Goal: Transaction & Acquisition: Purchase product/service

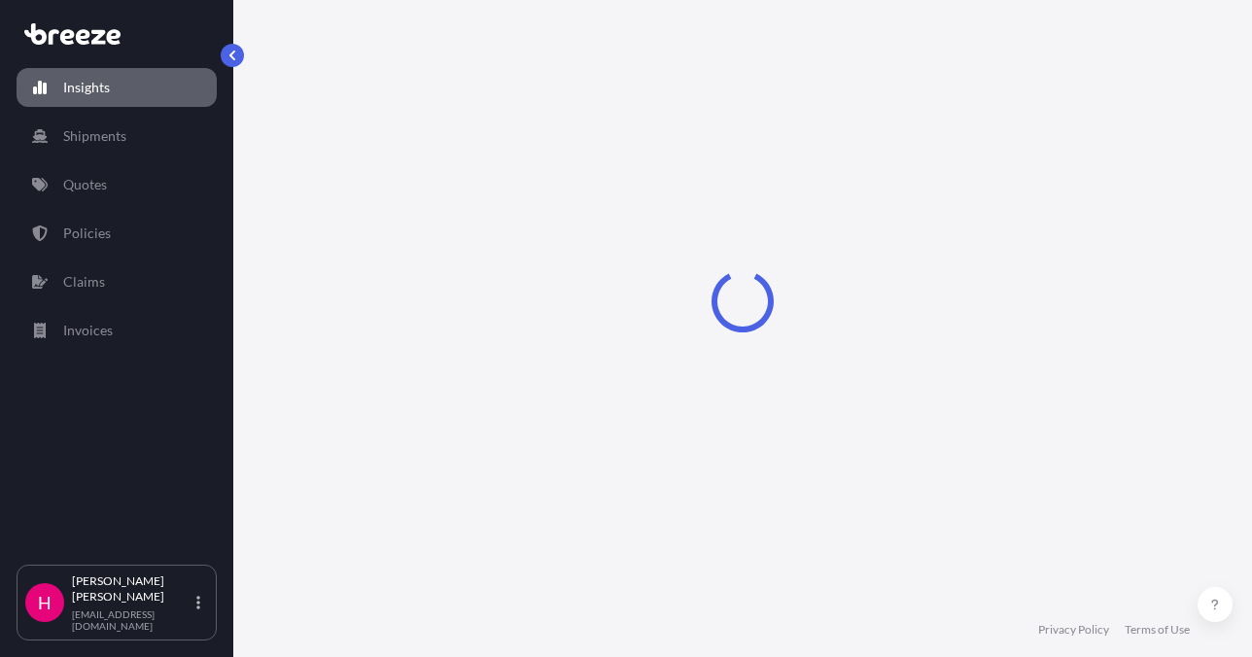
select select "2025"
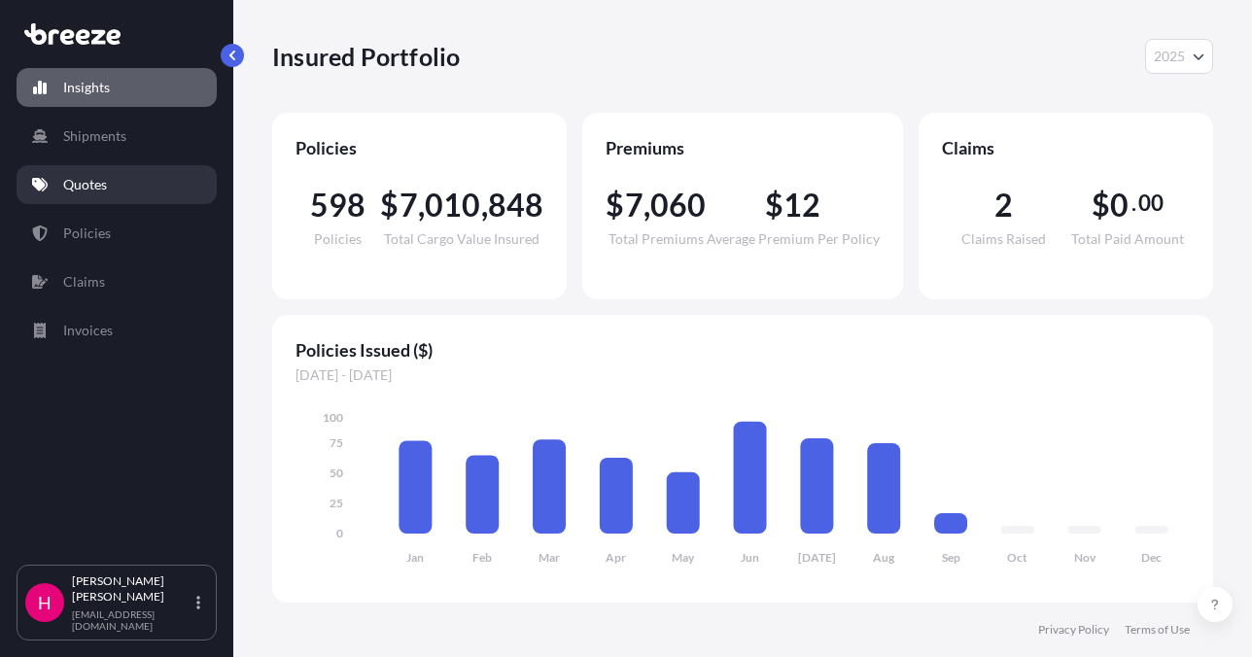
click at [174, 180] on link "Quotes" at bounding box center [117, 184] width 200 height 39
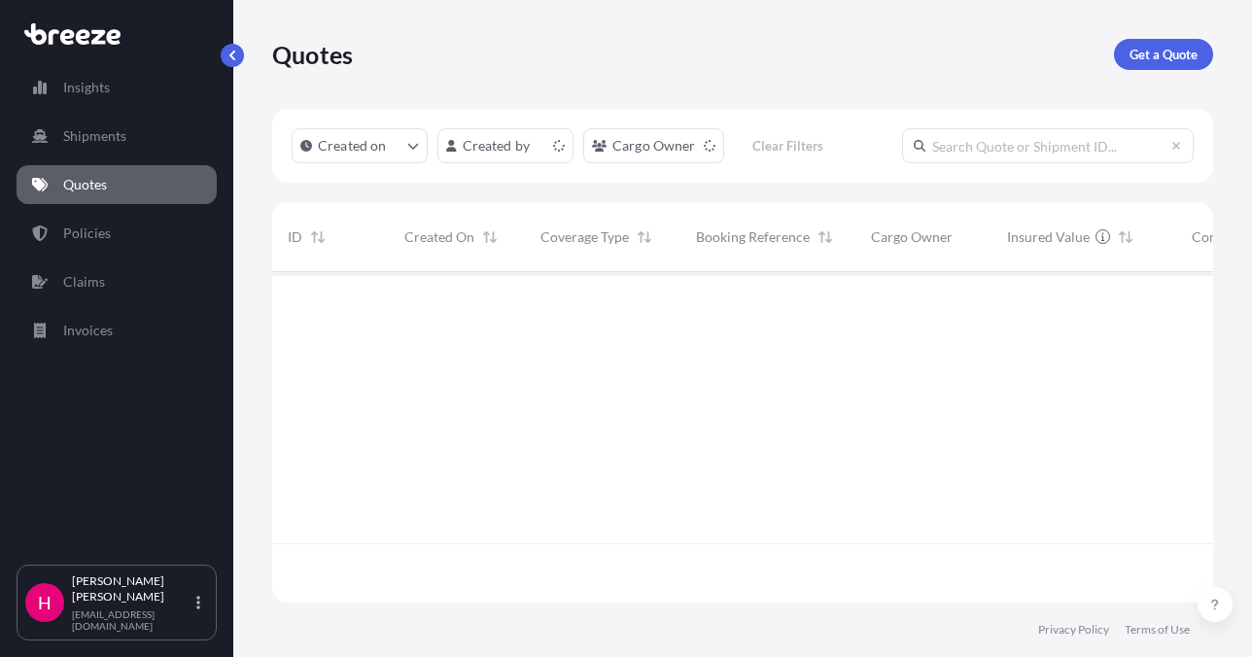
scroll to position [327, 926]
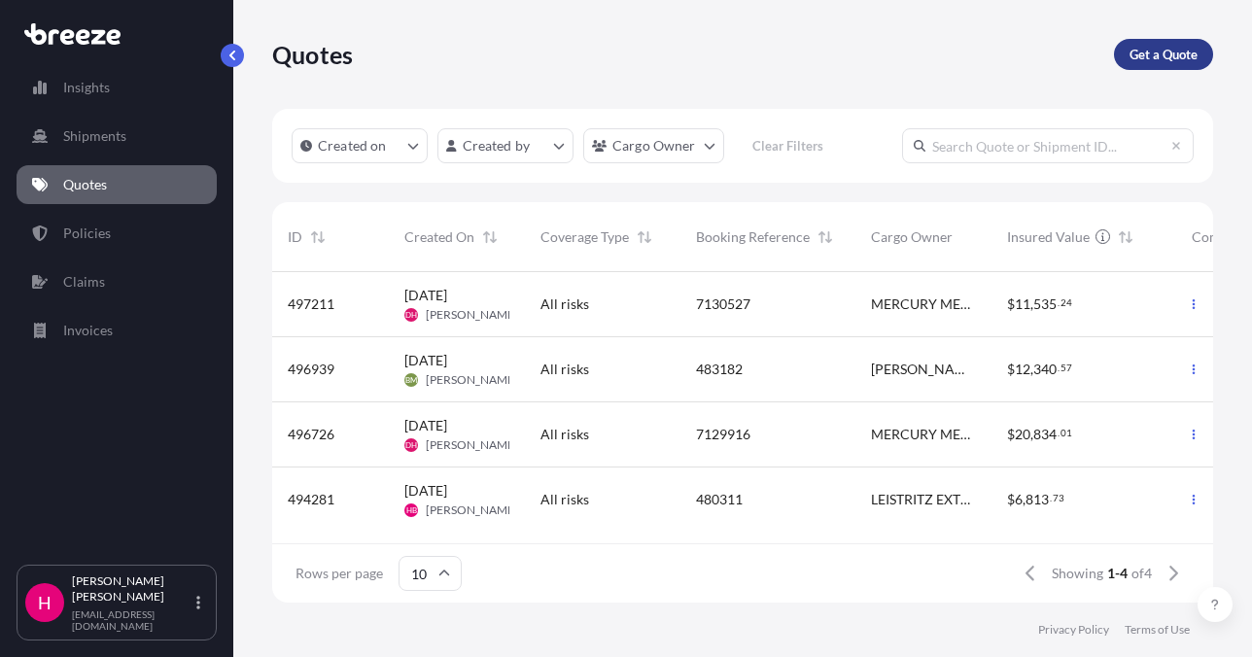
click at [1141, 52] on p "Get a Quote" at bounding box center [1164, 54] width 68 height 19
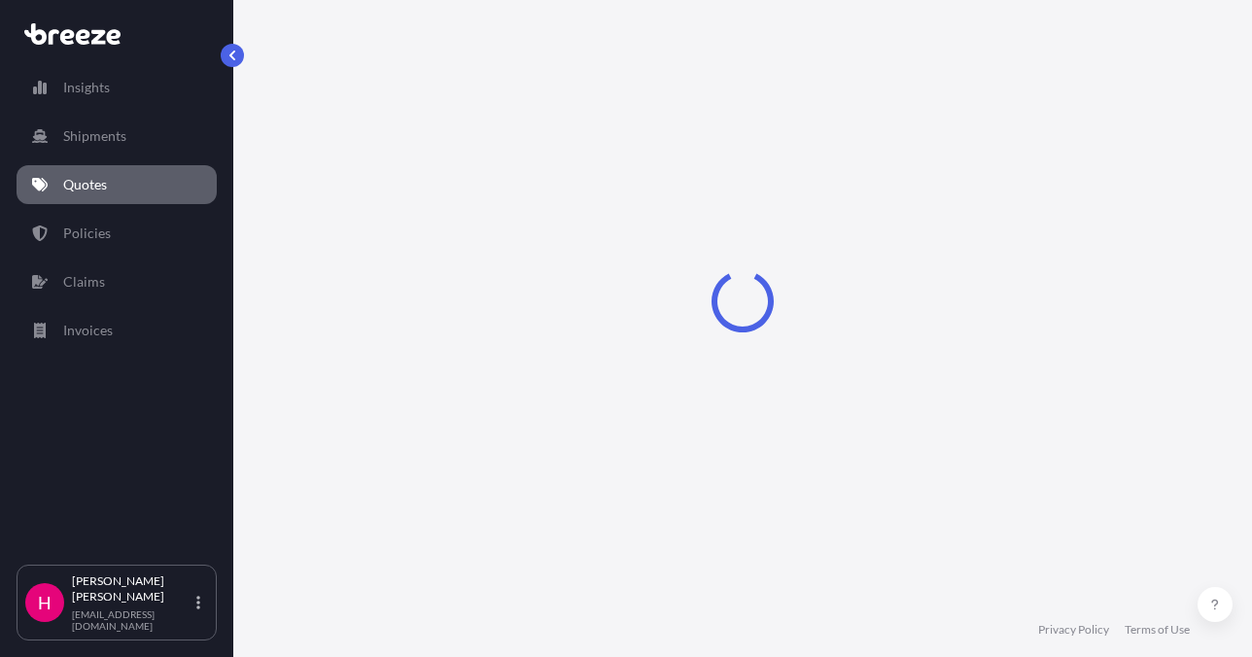
select select "Sea"
select select "1"
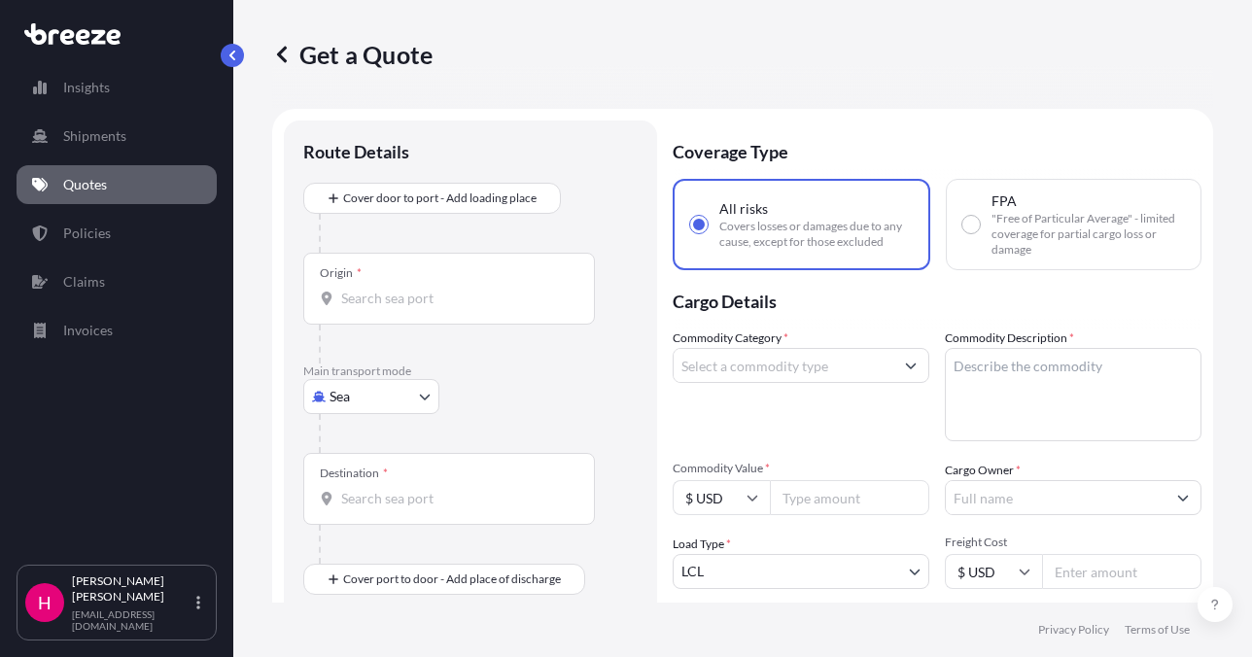
scroll to position [31, 0]
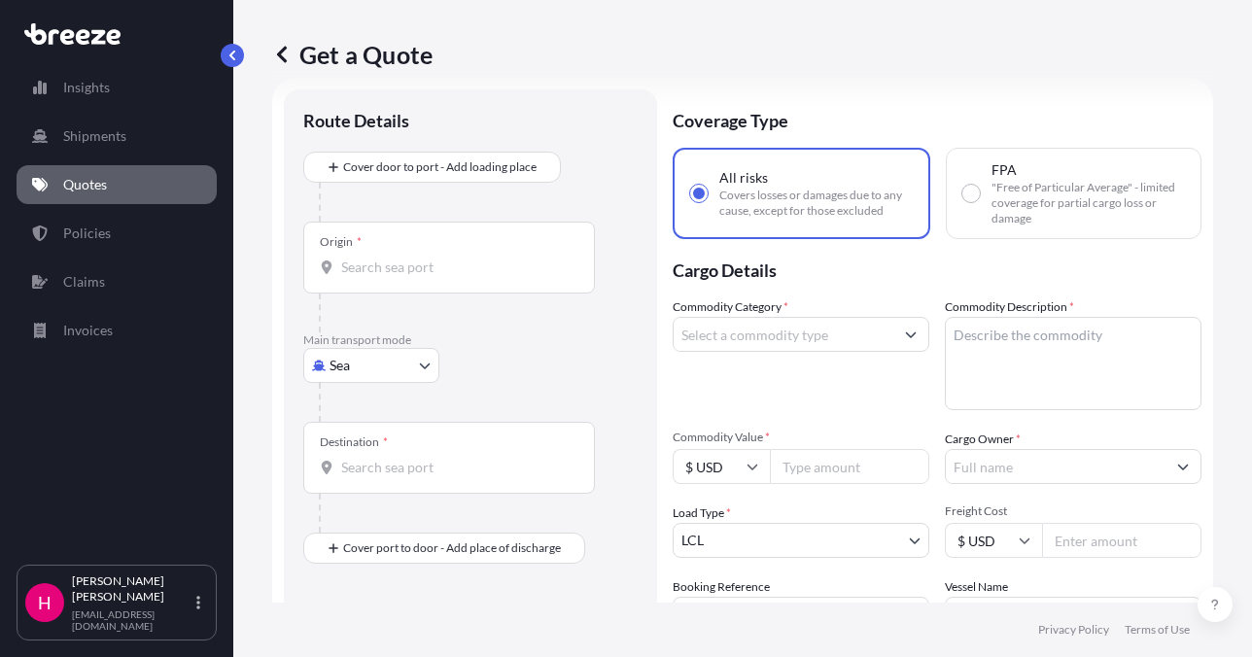
click at [345, 363] on body "Insights Shipments Quotes Policies Claims Invoices H [PERSON_NAME] [EMAIL_ADDRE…" at bounding box center [626, 328] width 1252 height 657
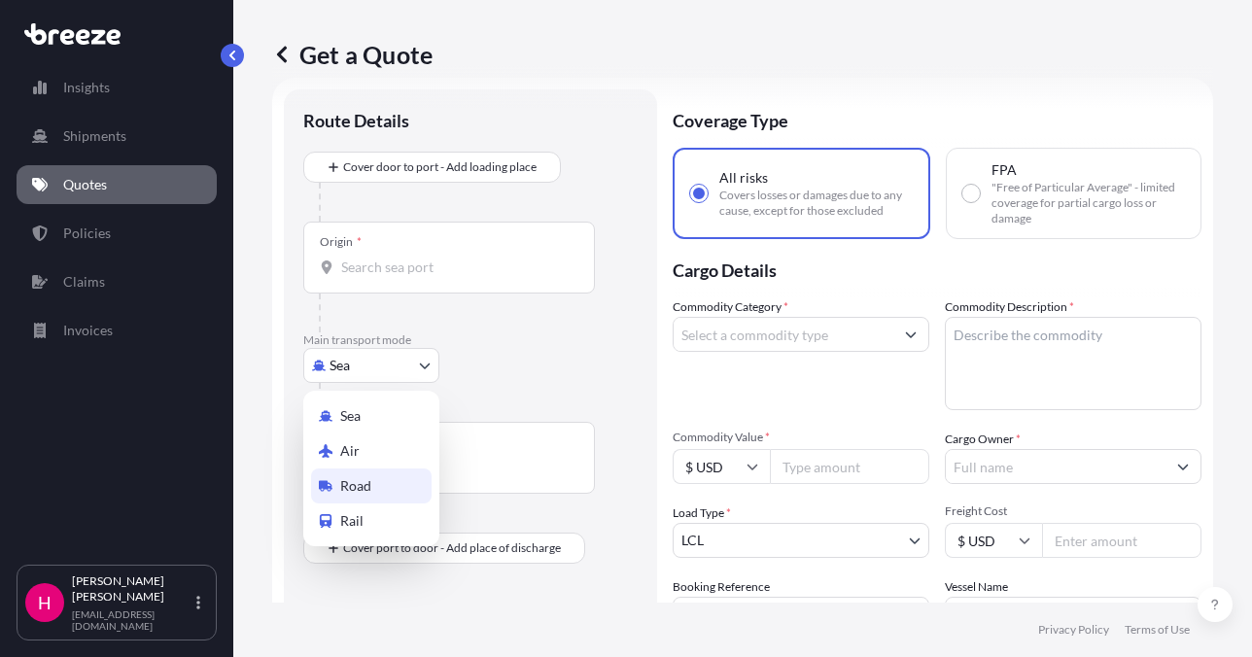
click at [369, 478] on span "Road" at bounding box center [355, 485] width 31 height 19
select select "Road"
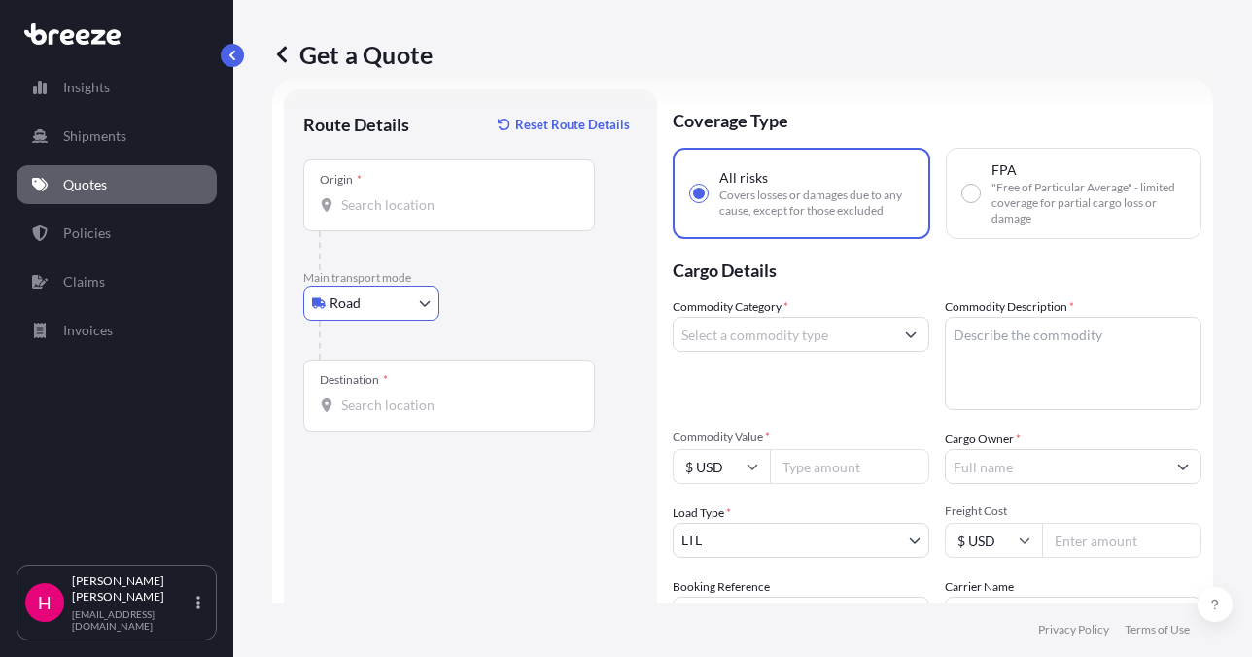
click at [474, 491] on div "Route Details Reset Route Details Place of loading Road Road Rail Origin * Main…" at bounding box center [470, 444] width 334 height 671
click at [427, 203] on input "Origin *" at bounding box center [455, 204] width 229 height 19
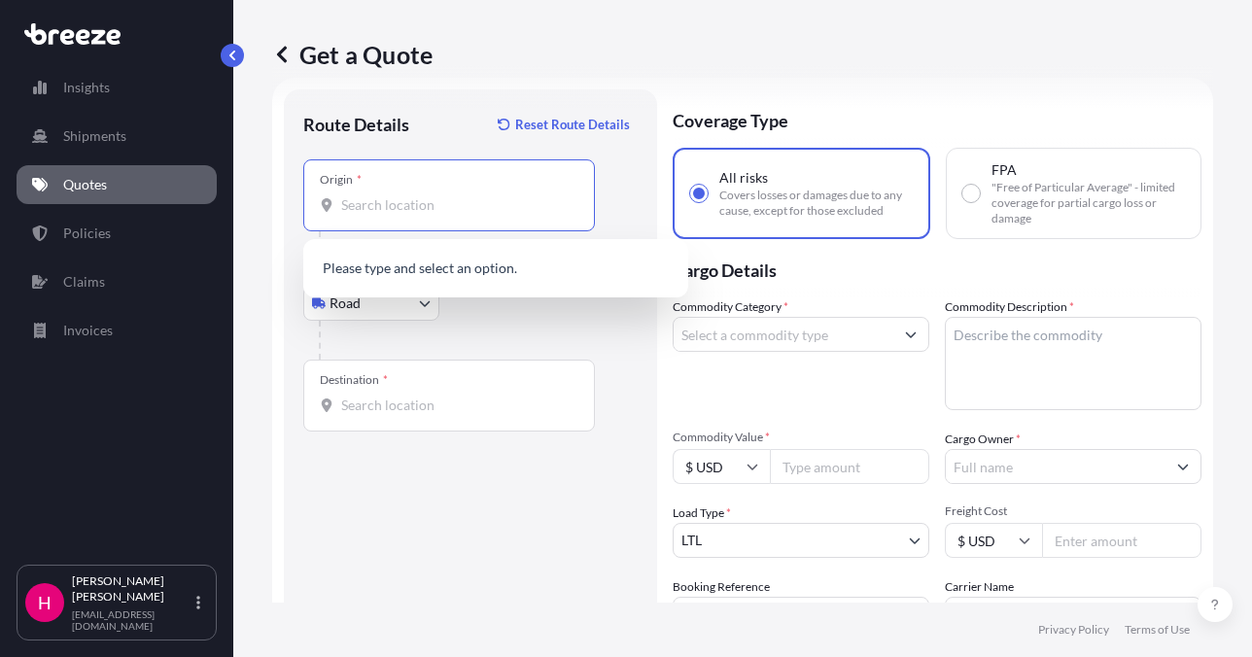
paste input "[STREET_ADDRESS]"
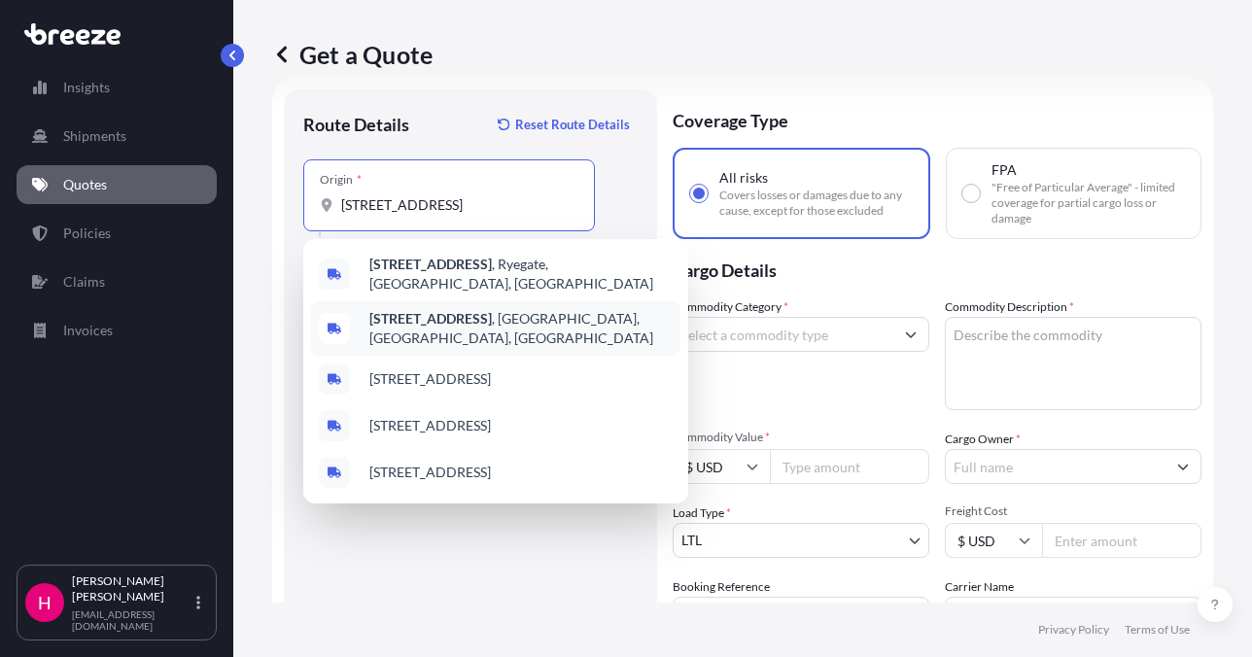
click at [490, 305] on div "[STREET_ADDRESS]" at bounding box center [495, 328] width 369 height 54
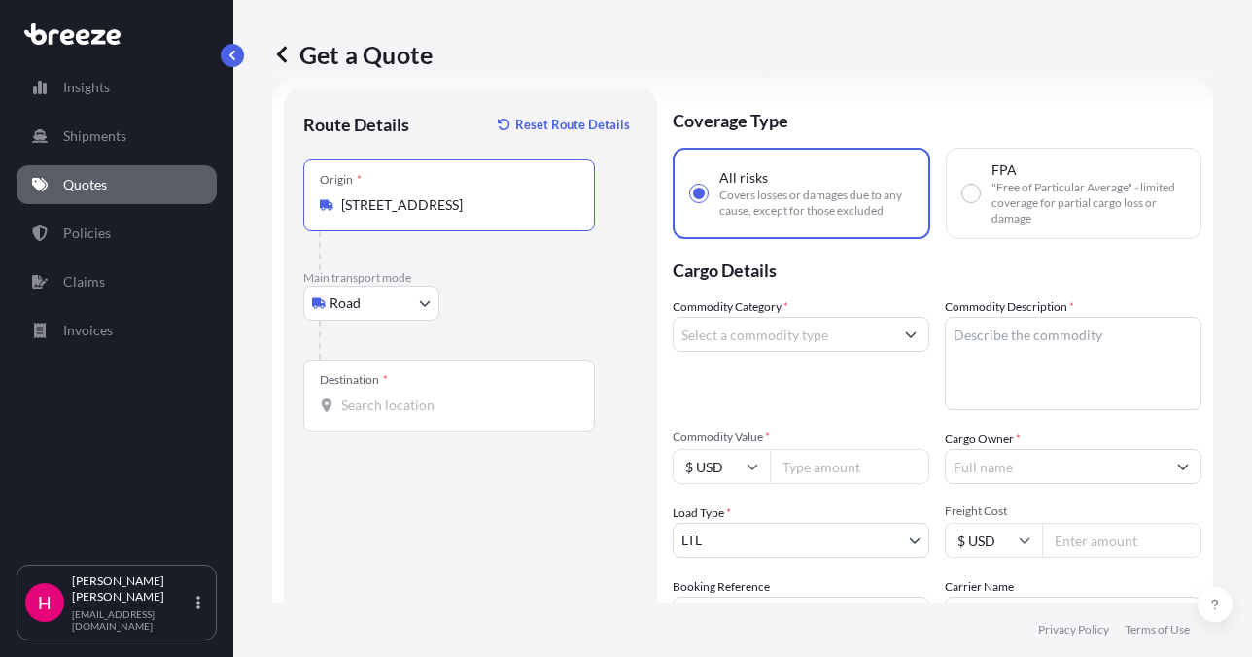
type input "[STREET_ADDRESS]"
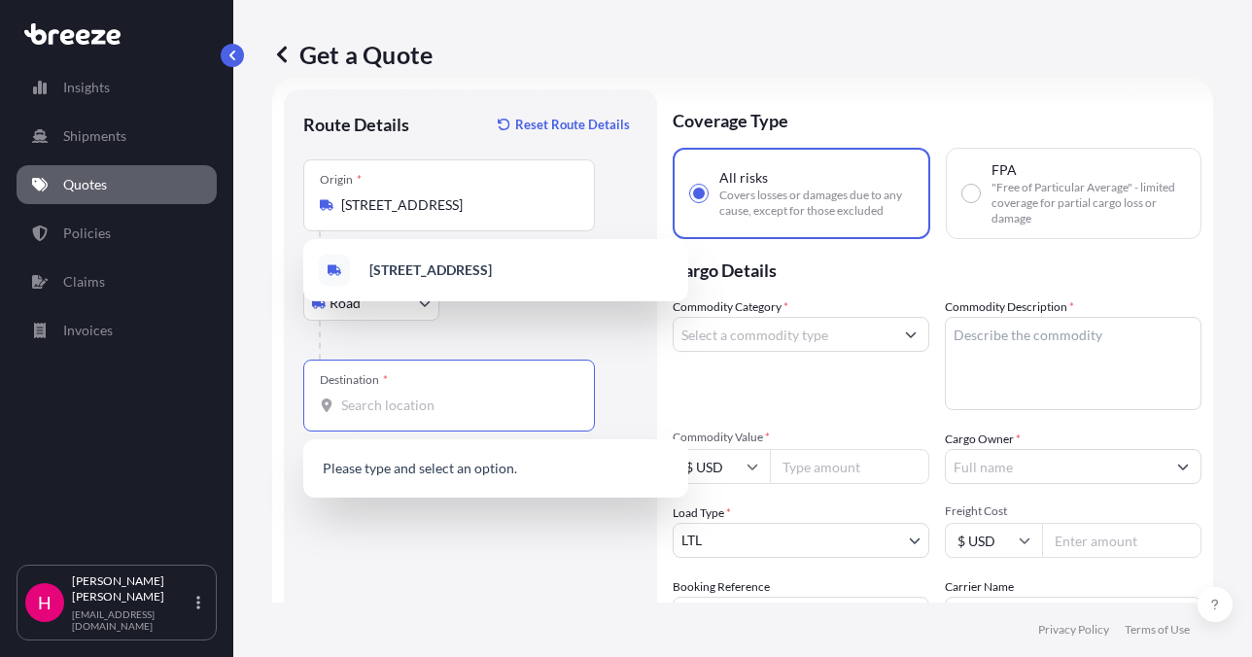
click at [426, 401] on input "Destination *" at bounding box center [455, 405] width 229 height 19
paste input "[STREET_ADDRESS]"
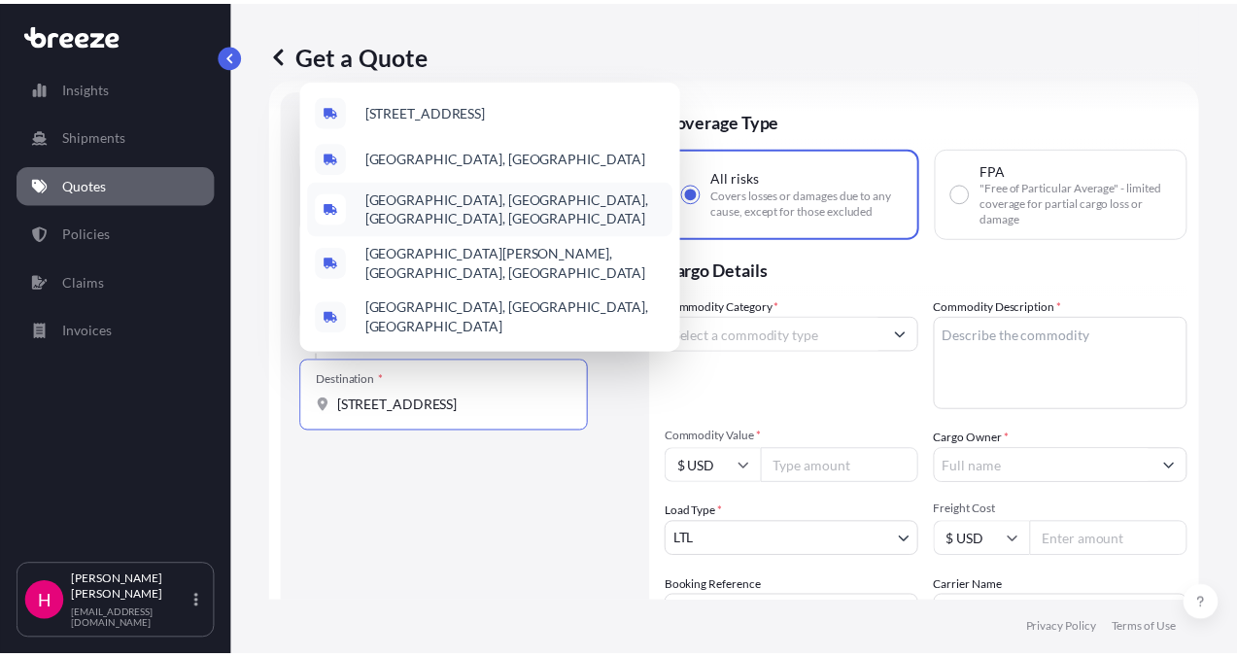
scroll to position [0, 0]
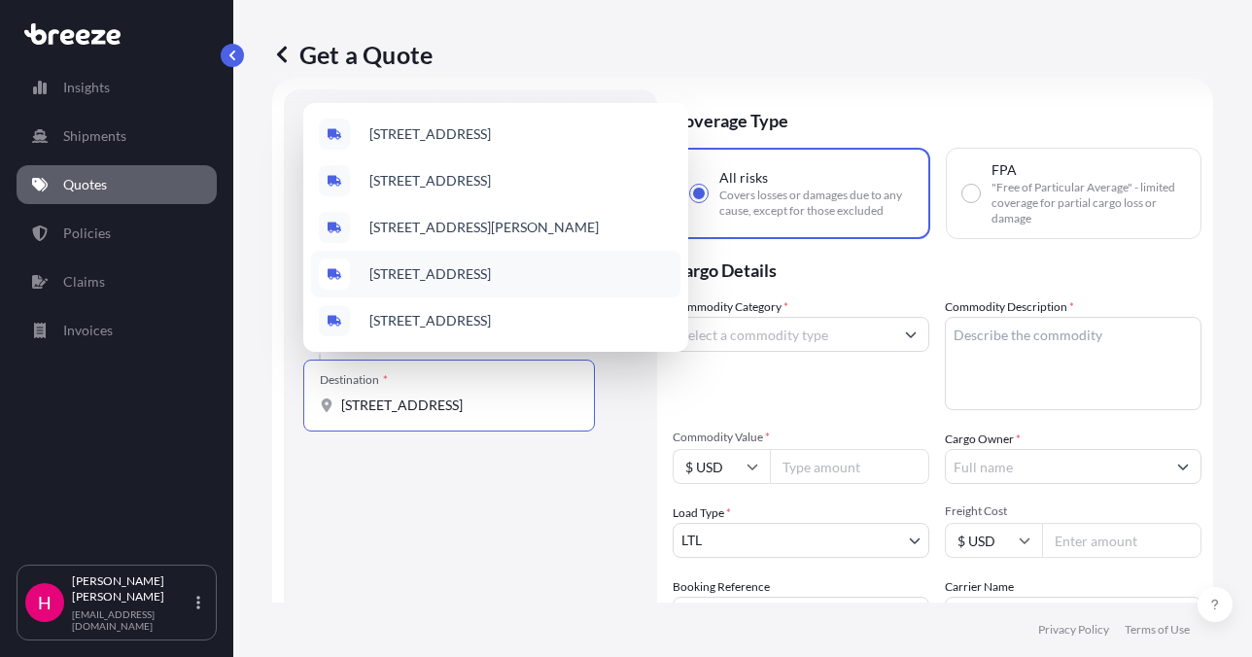
click at [486, 285] on div "[STREET_ADDRESS]" at bounding box center [495, 274] width 369 height 47
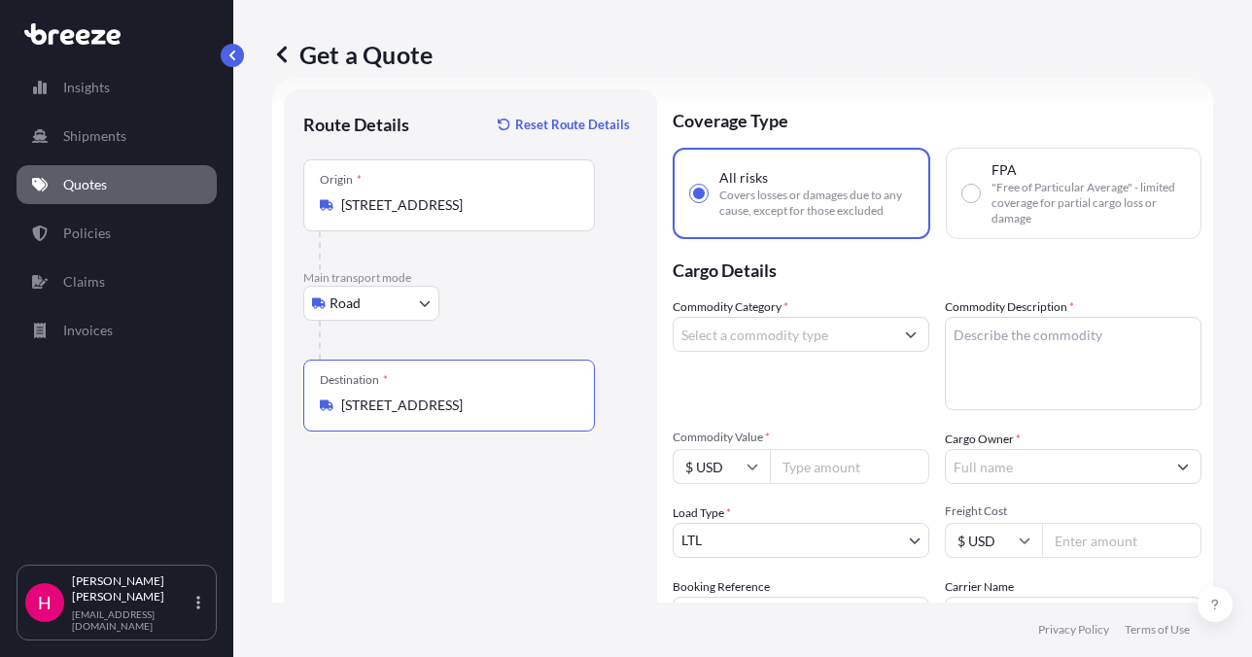
type input "[STREET_ADDRESS]"
click at [1035, 348] on textarea "Commodity Description *" at bounding box center [1073, 363] width 257 height 93
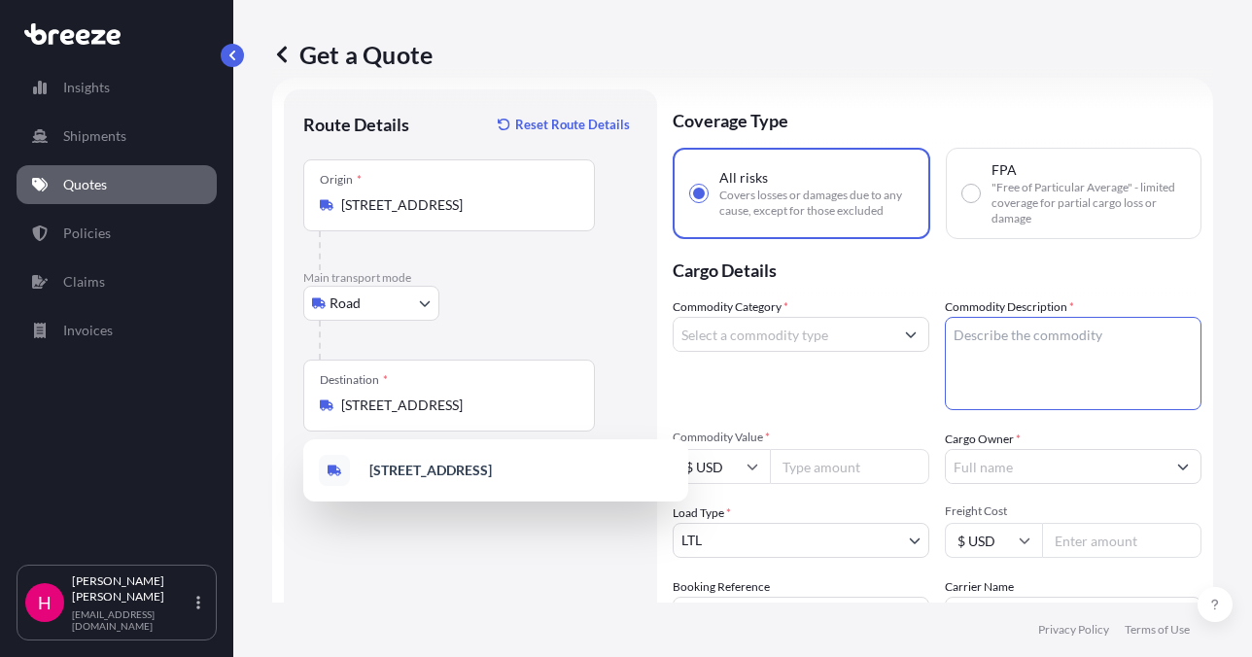
paste textarea "MACHINERY"
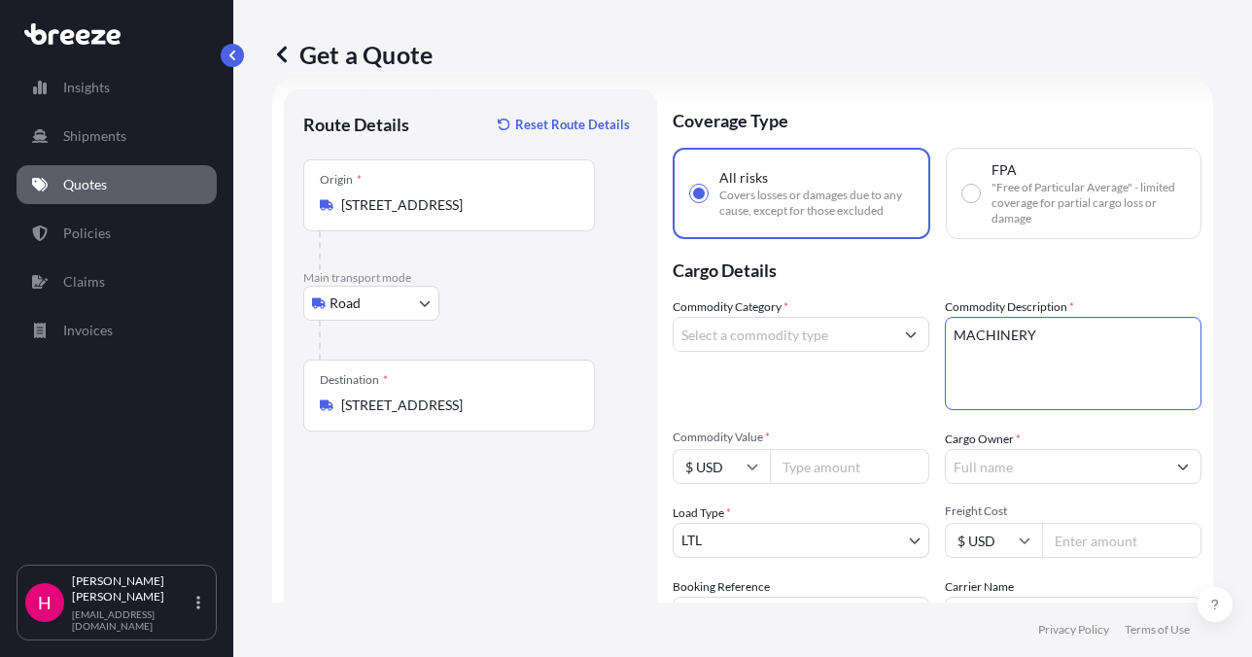
type textarea "MACHINERY"
click at [755, 332] on input "Commodity Category *" at bounding box center [784, 334] width 220 height 35
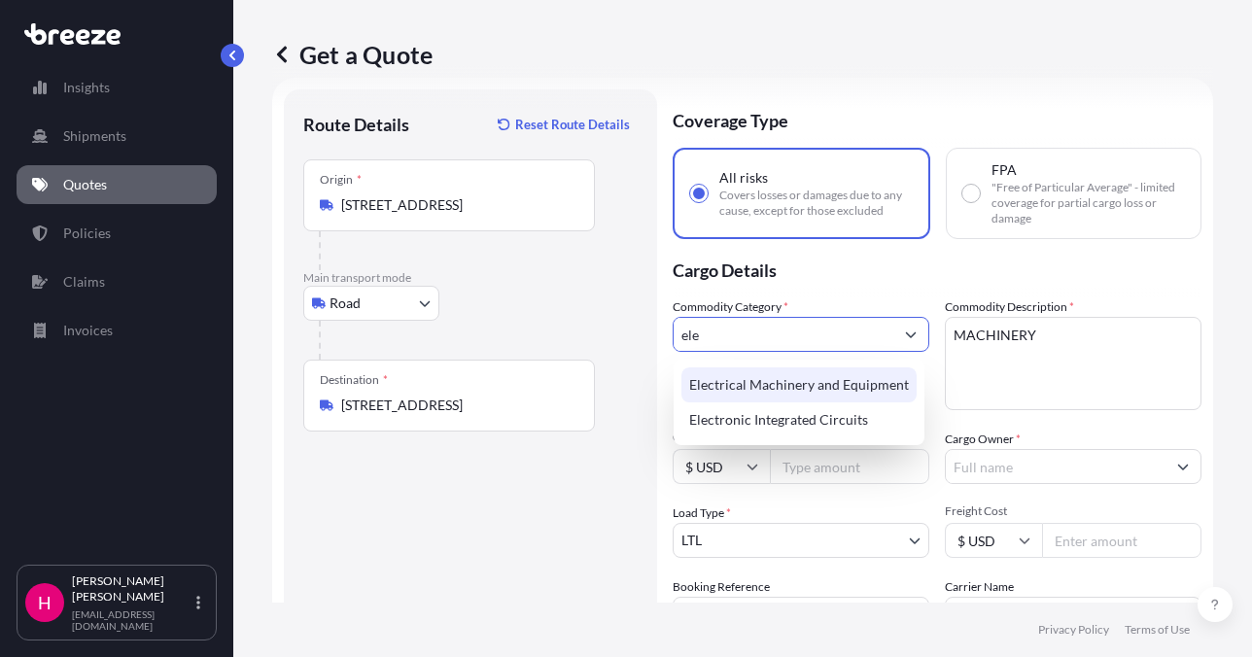
click at [806, 377] on div "Electrical Machinery and Equipment" at bounding box center [798, 384] width 235 height 35
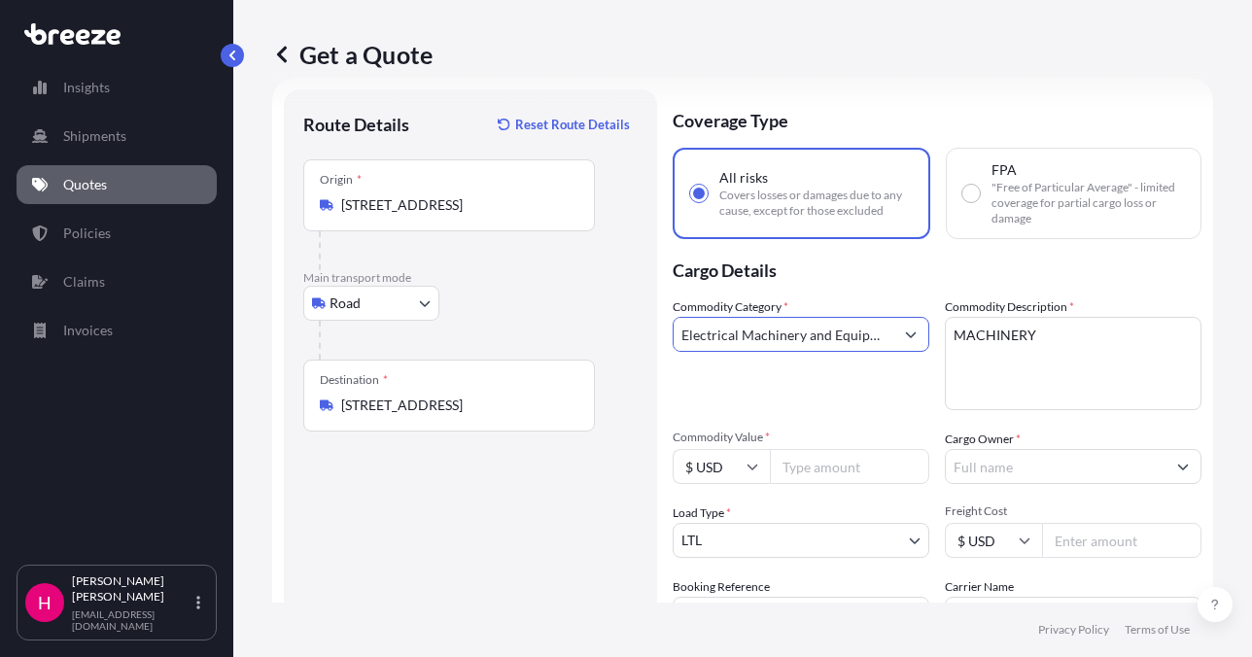
type input "Electrical Machinery and Equipment"
click at [575, 566] on div "Route Details Reset Route Details Place of loading Road Road Rail Origin * [STR…" at bounding box center [470, 444] width 334 height 671
click at [542, 545] on div "Route Details Reset Route Details Place of loading Road Road Rail Origin * [STR…" at bounding box center [470, 444] width 334 height 671
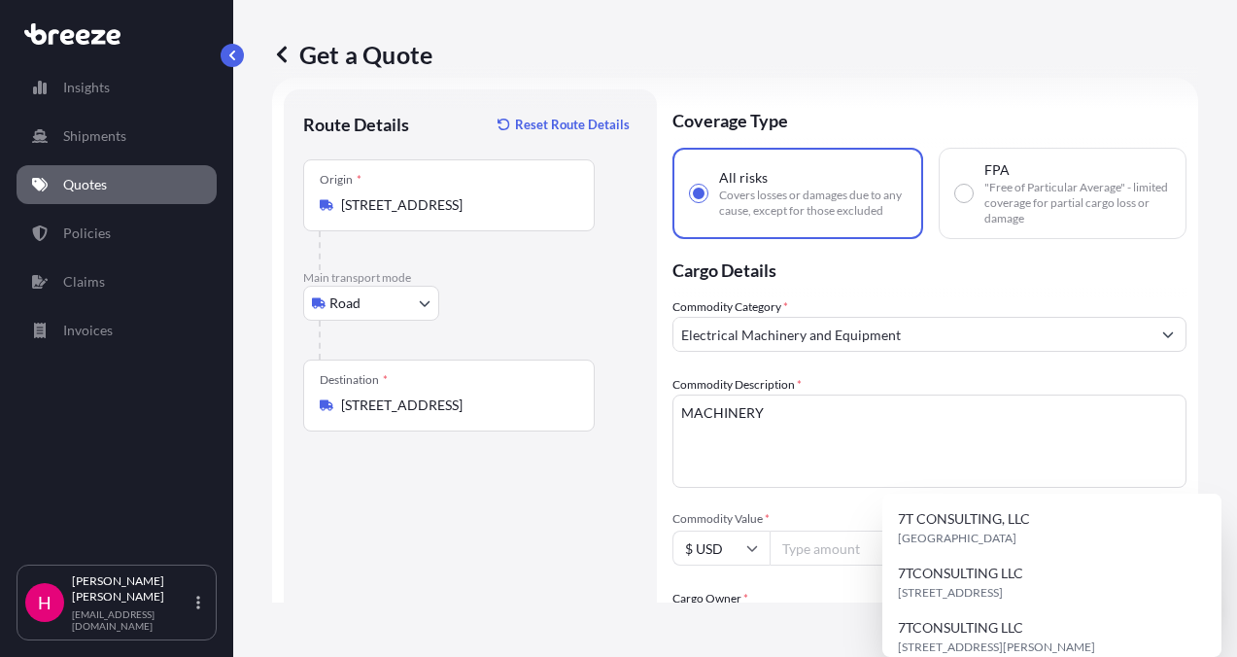
click at [1066, 609] on input "Cargo Owner *" at bounding box center [912, 626] width 477 height 35
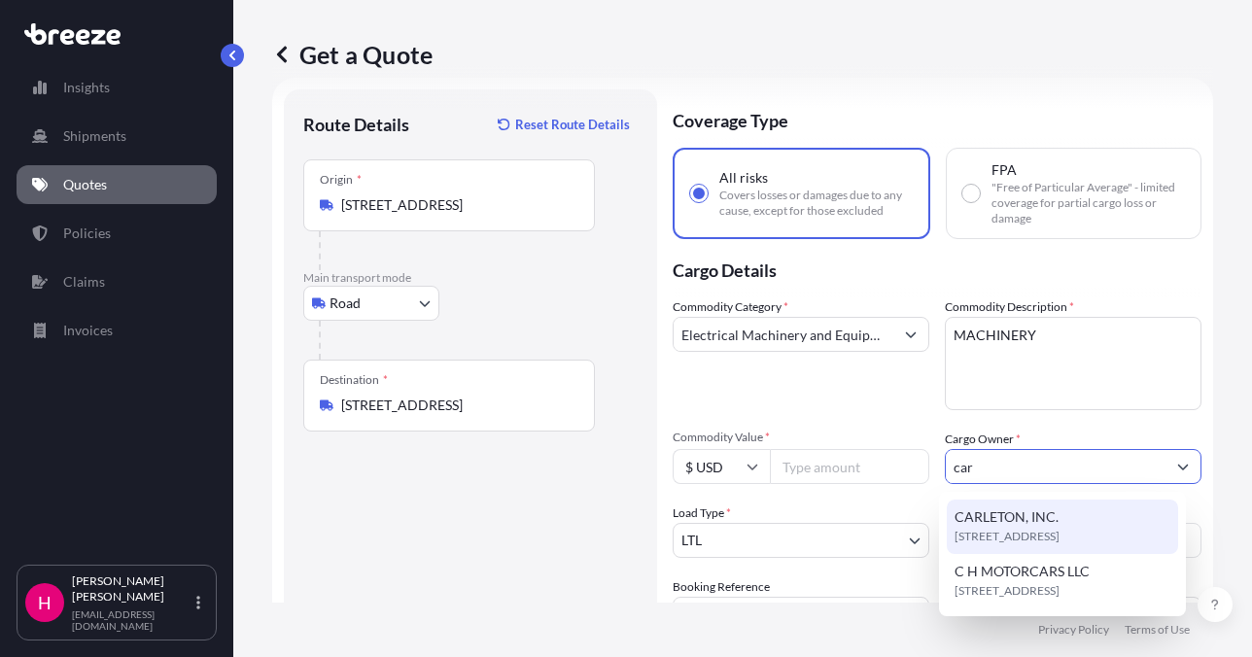
click at [1010, 526] on span "CARLETON, INC." at bounding box center [1007, 516] width 104 height 19
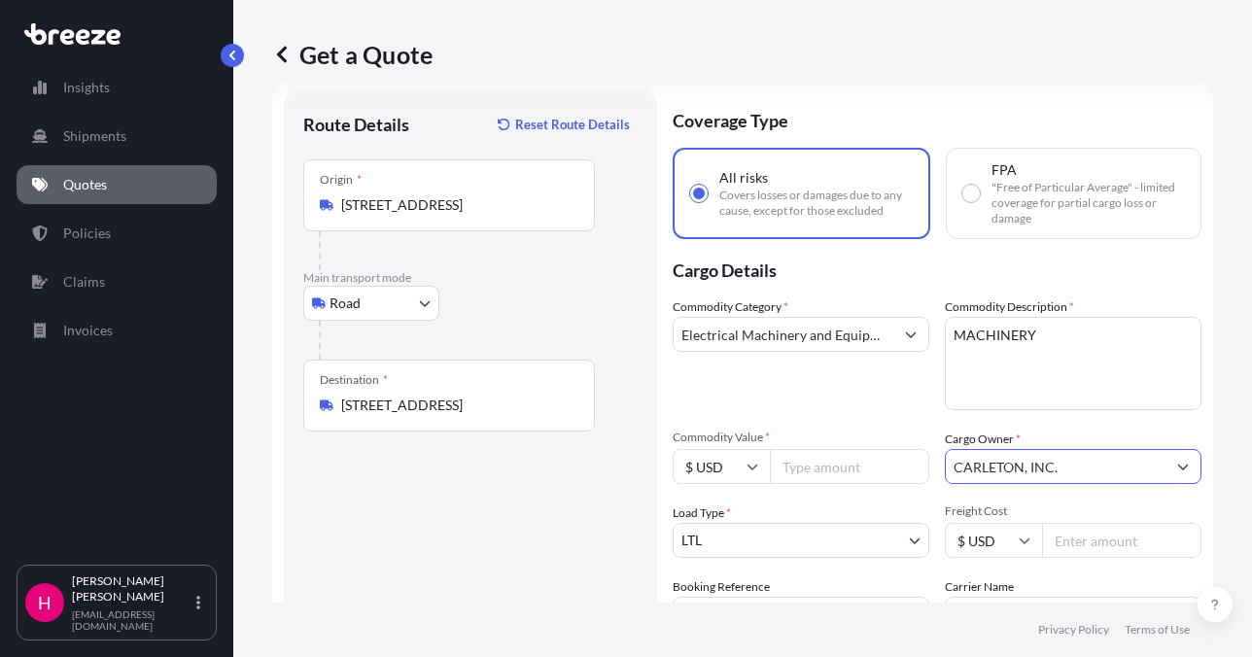
type input "CARLETON, INC."
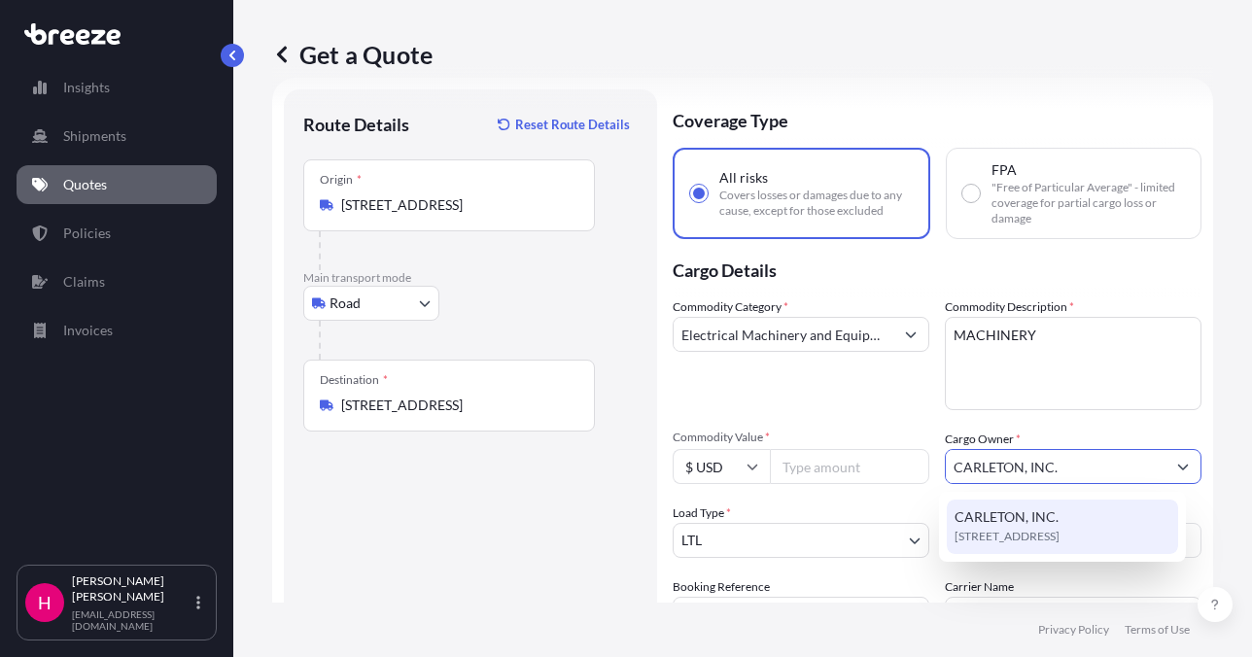
click at [1020, 516] on span "CARLETON, INC." at bounding box center [1007, 516] width 104 height 19
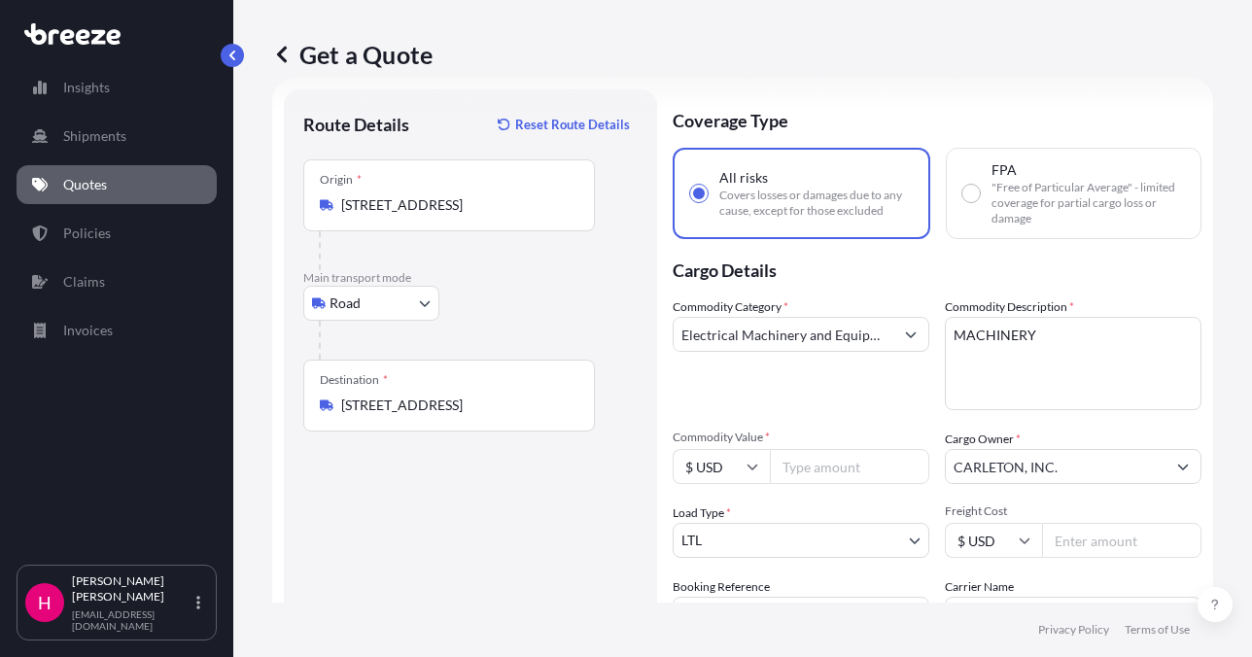
click at [528, 524] on div "Route Details Reset Route Details Place of loading Road Road Rail Origin * [STR…" at bounding box center [470, 444] width 334 height 671
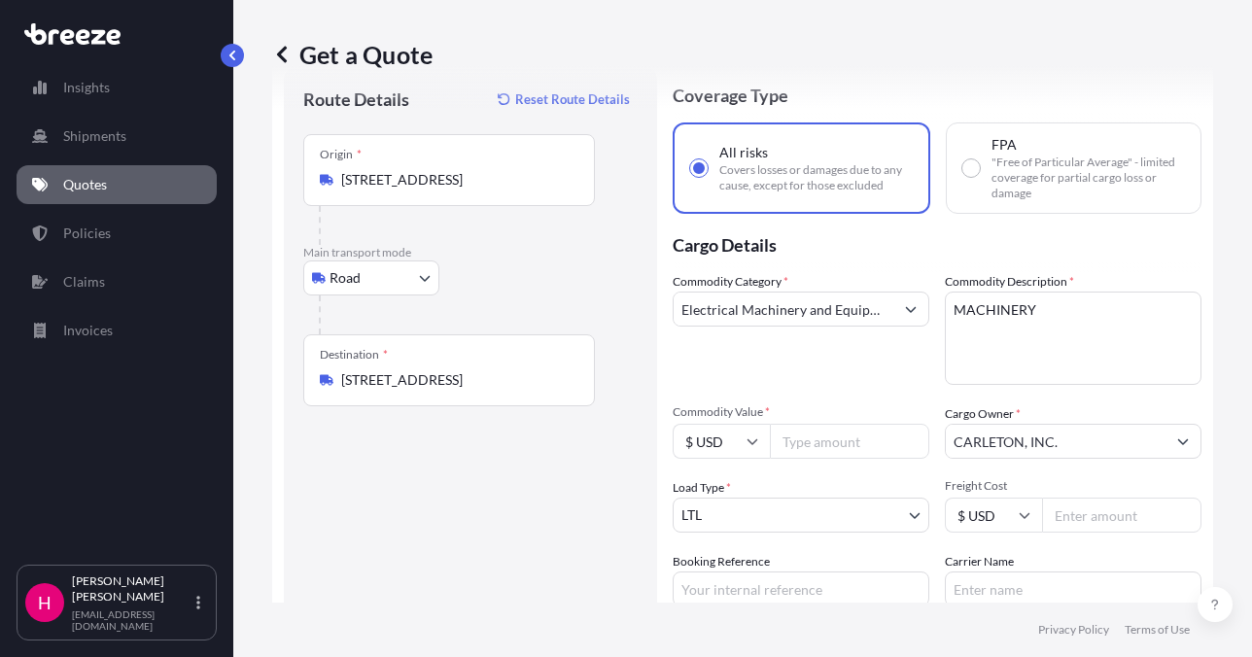
scroll to position [128, 0]
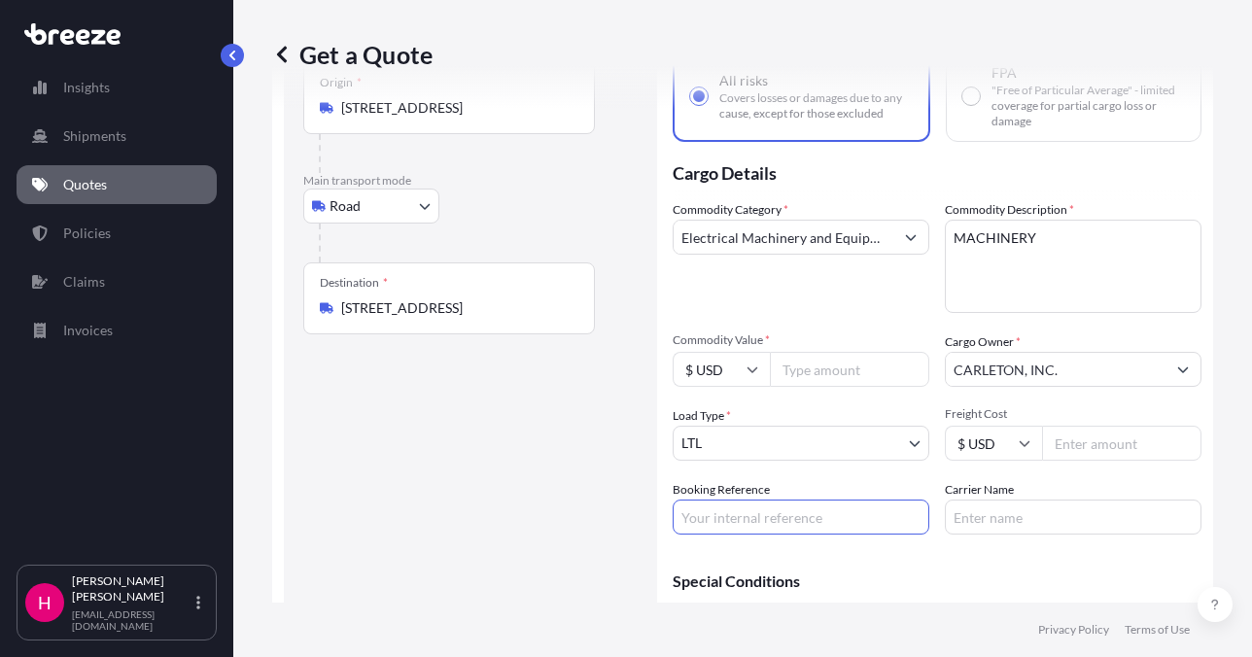
click at [713, 525] on input "Booking Reference" at bounding box center [801, 517] width 257 height 35
paste input "484687"
type input "484687"
click at [578, 514] on div "Route Details Reset Route Details Place of loading Road Road Rail Origin * [STR…" at bounding box center [470, 347] width 334 height 671
click at [975, 516] on input "Carrier Name" at bounding box center [1073, 517] width 257 height 35
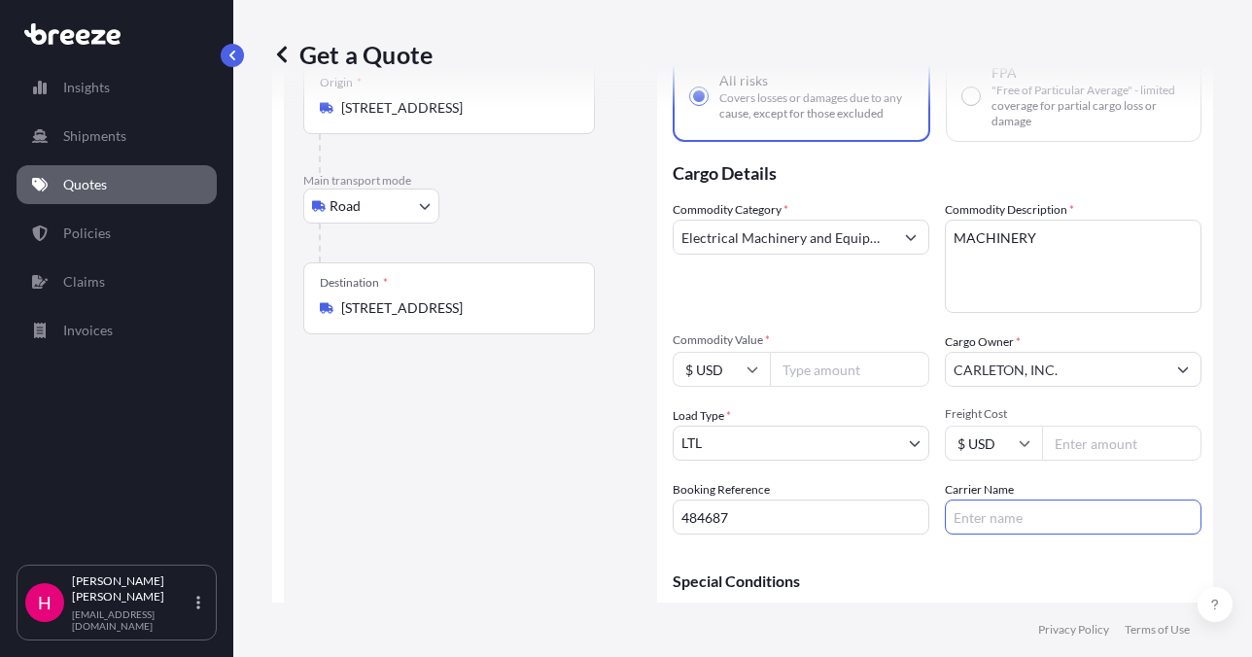
type input "[PERSON_NAME] Express"
click at [493, 522] on div "Route Details Reset Route Details Place of loading Road Road Rail Origin * [STR…" at bounding box center [470, 347] width 334 height 671
drag, startPoint x: 1219, startPoint y: 354, endPoint x: 1093, endPoint y: 355, distance: 126.4
click at [1219, 354] on div "Get a Quote Route Details Reset Route Details Place of loading Road Road Rail O…" at bounding box center [742, 301] width 1019 height 603
click at [827, 367] on input "Commodity Value *" at bounding box center [849, 369] width 159 height 35
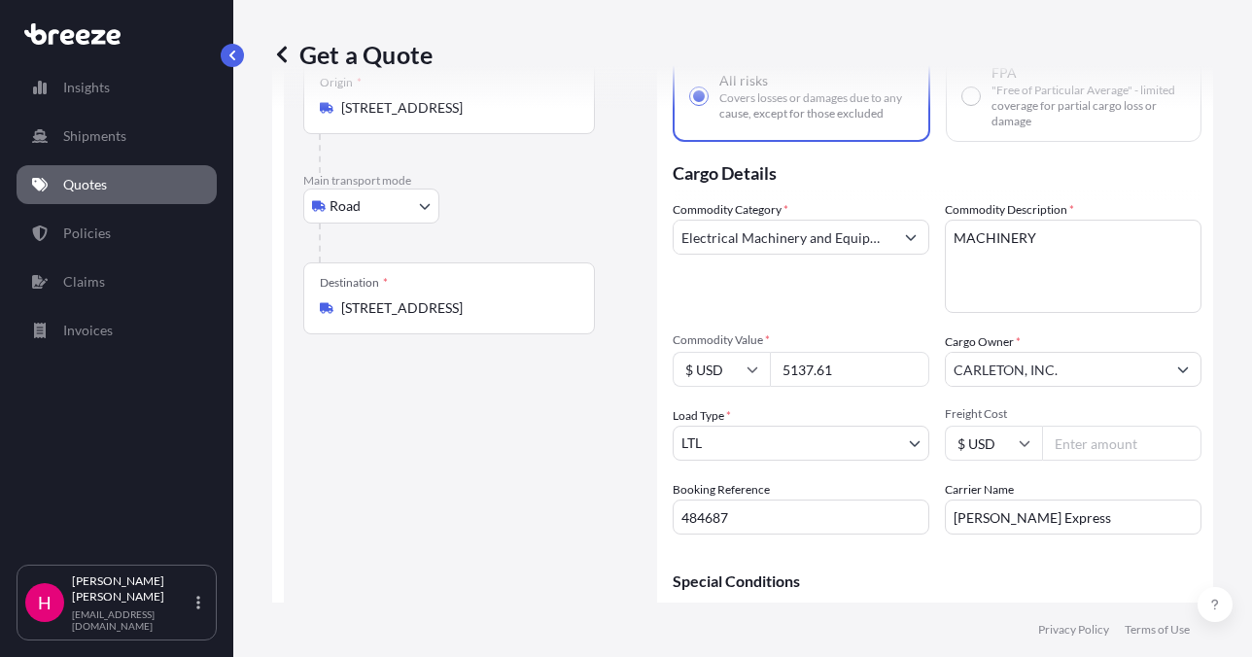
click at [832, 279] on div "Commodity Category * Electrical Machinery and Equipment" at bounding box center [801, 256] width 257 height 113
click at [837, 381] on input "5137.61" at bounding box center [849, 369] width 159 height 35
type input "5137.62"
click at [511, 467] on div "Route Details Reset Route Details Place of loading Road Road Rail Origin * [STR…" at bounding box center [470, 347] width 334 height 671
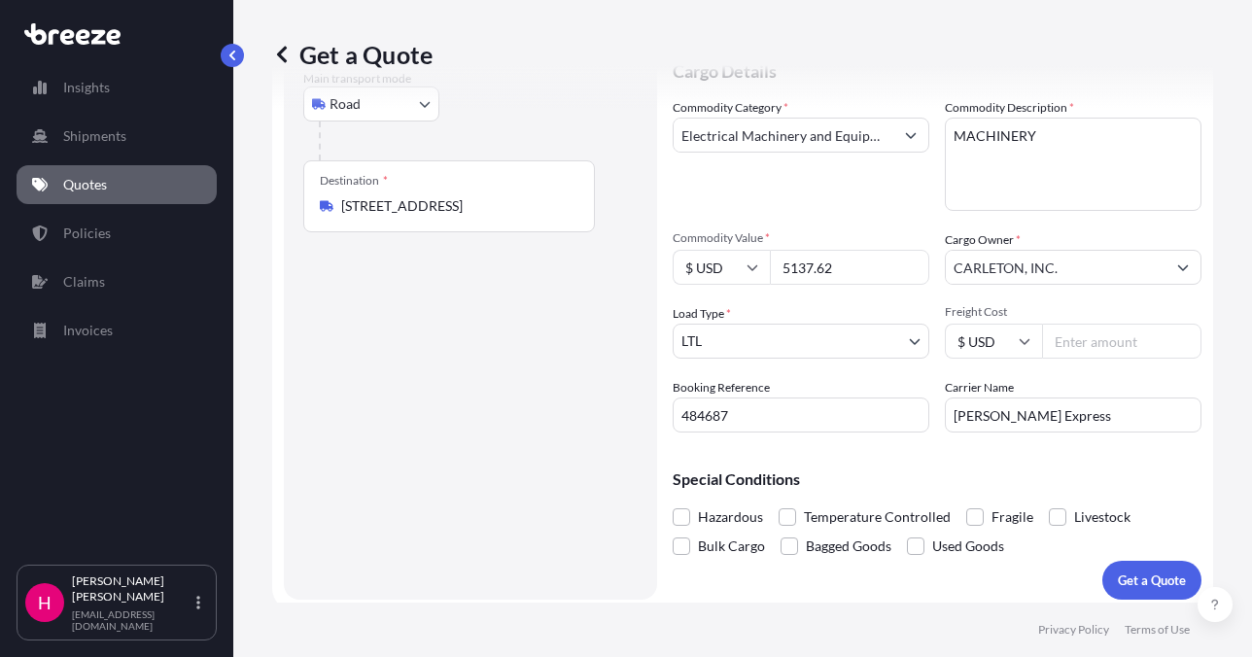
scroll to position [239, 0]
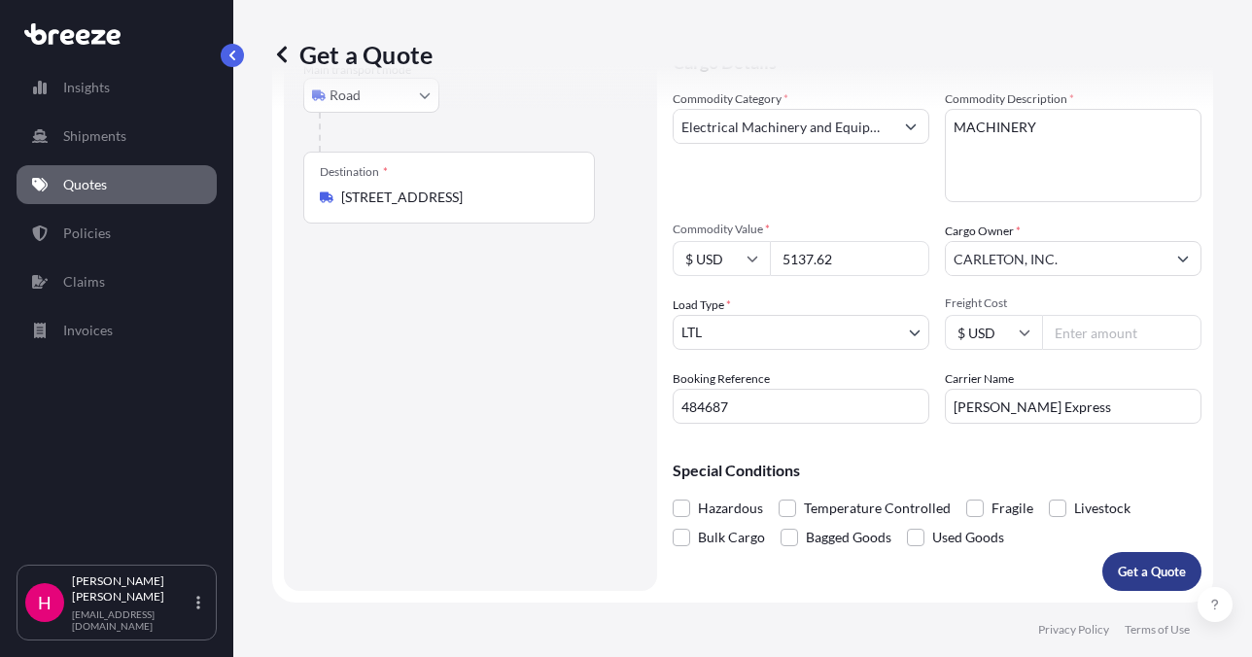
click at [1133, 573] on p "Get a Quote" at bounding box center [1152, 571] width 68 height 19
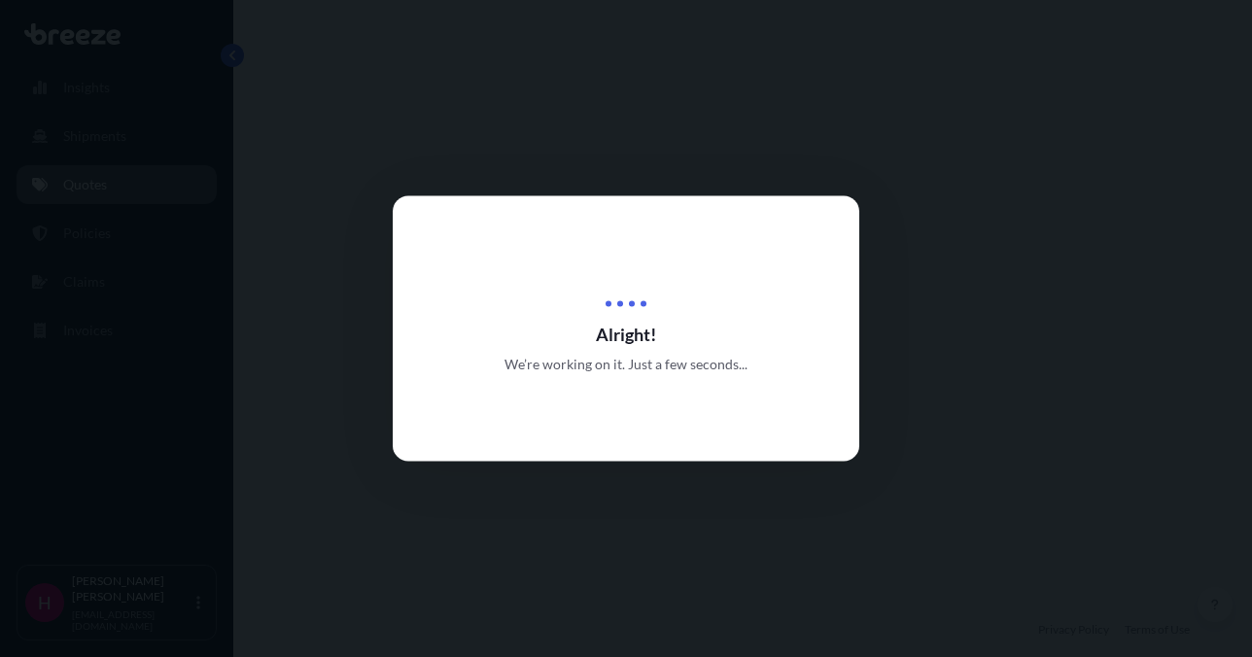
select select "Road"
select select "1"
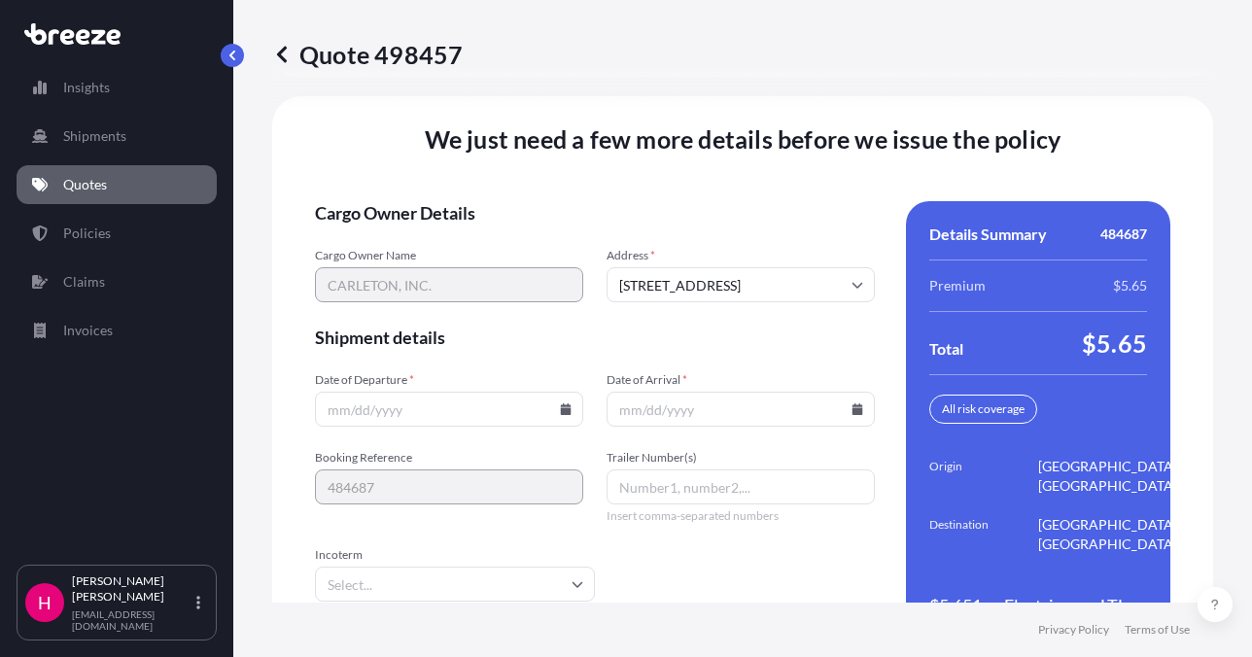
scroll to position [2772, 0]
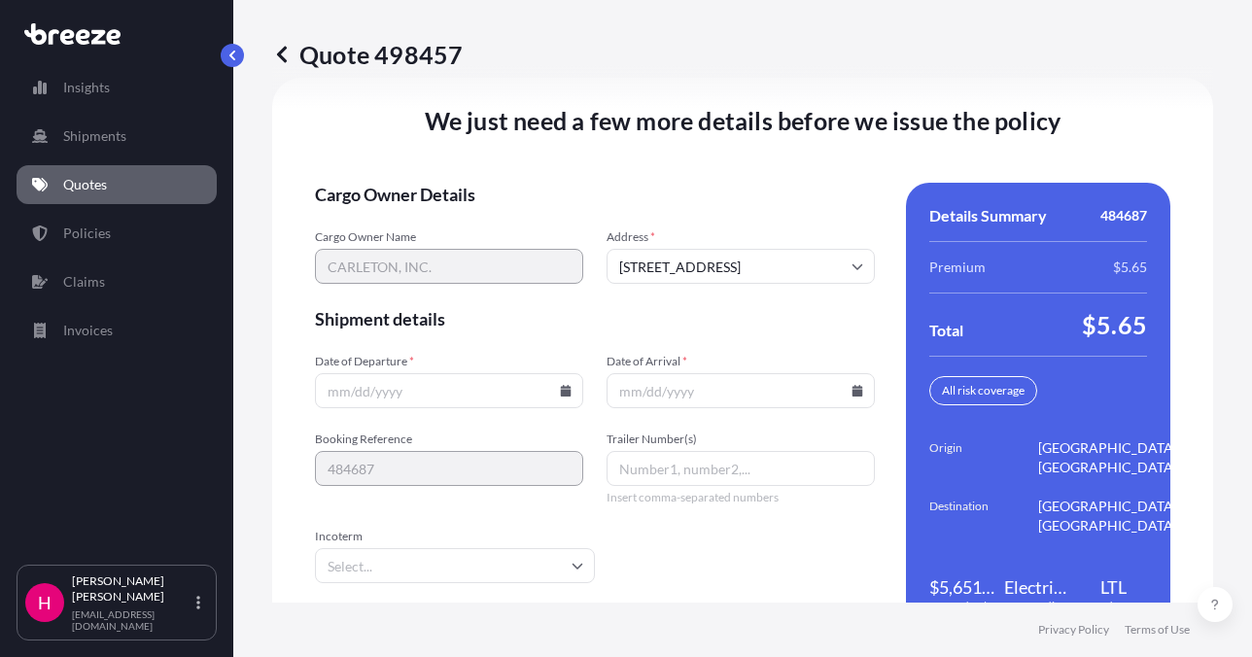
click at [561, 392] on icon at bounding box center [566, 391] width 11 height 12
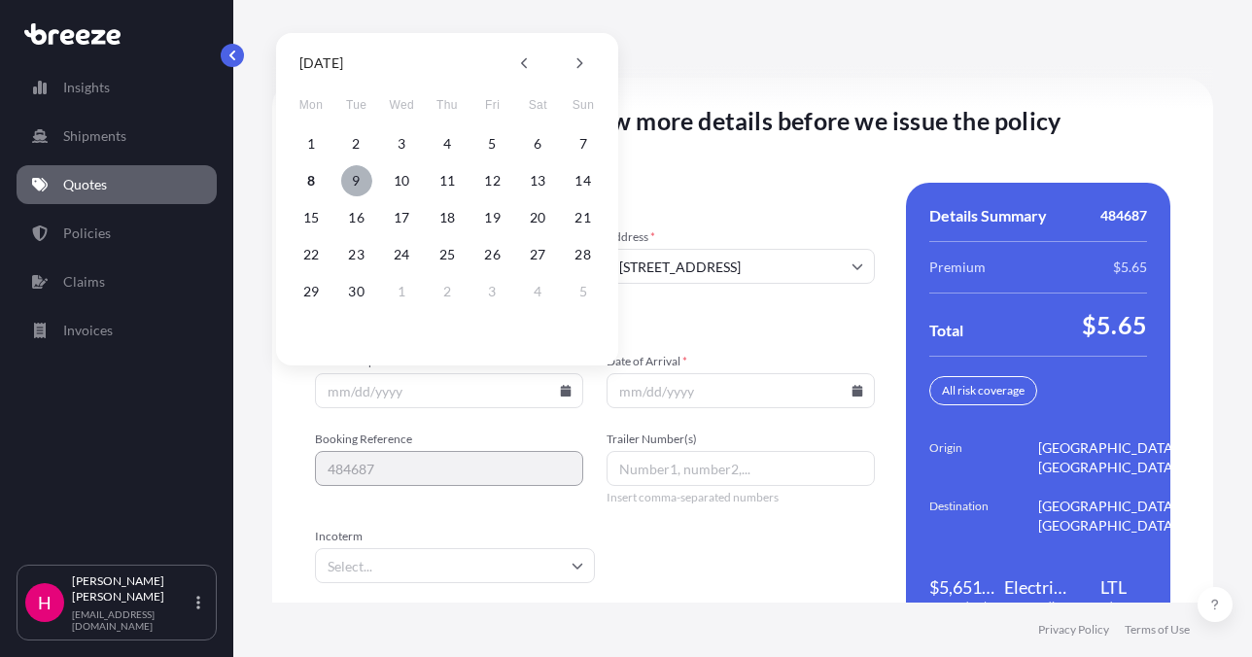
click at [355, 177] on button "9" at bounding box center [356, 180] width 31 height 31
type input "[DATE]"
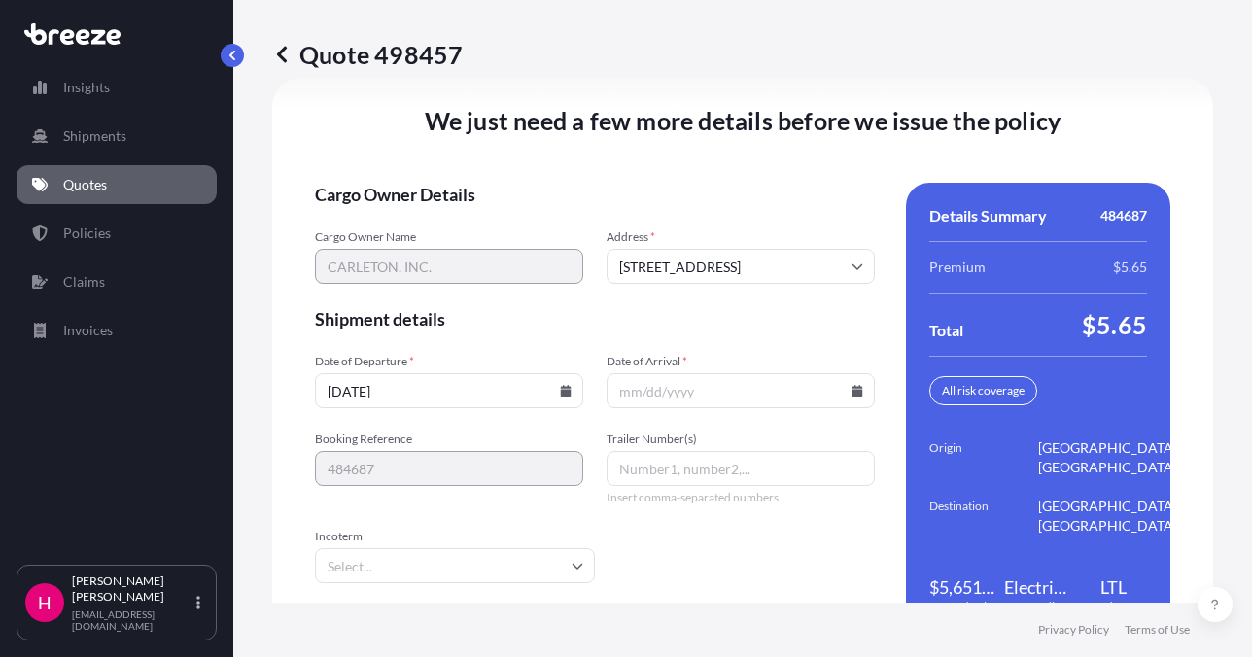
click at [852, 389] on icon at bounding box center [858, 391] width 12 height 12
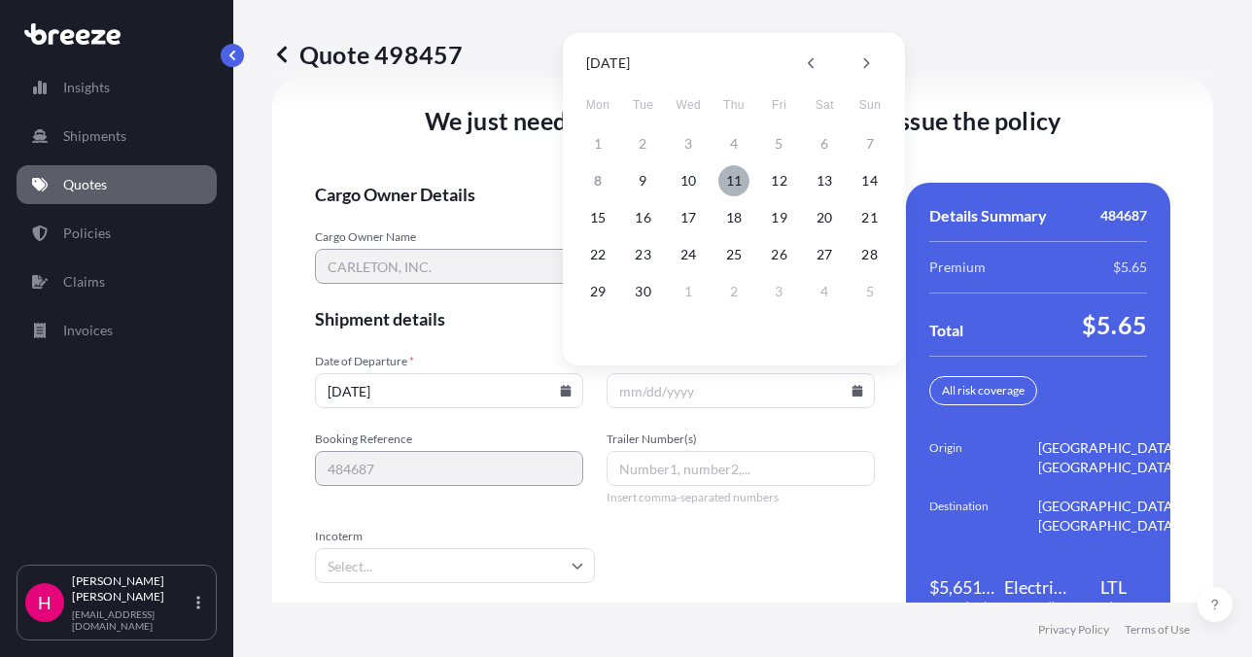
click at [735, 179] on button "11" at bounding box center [733, 180] width 31 height 31
type input "[DATE]"
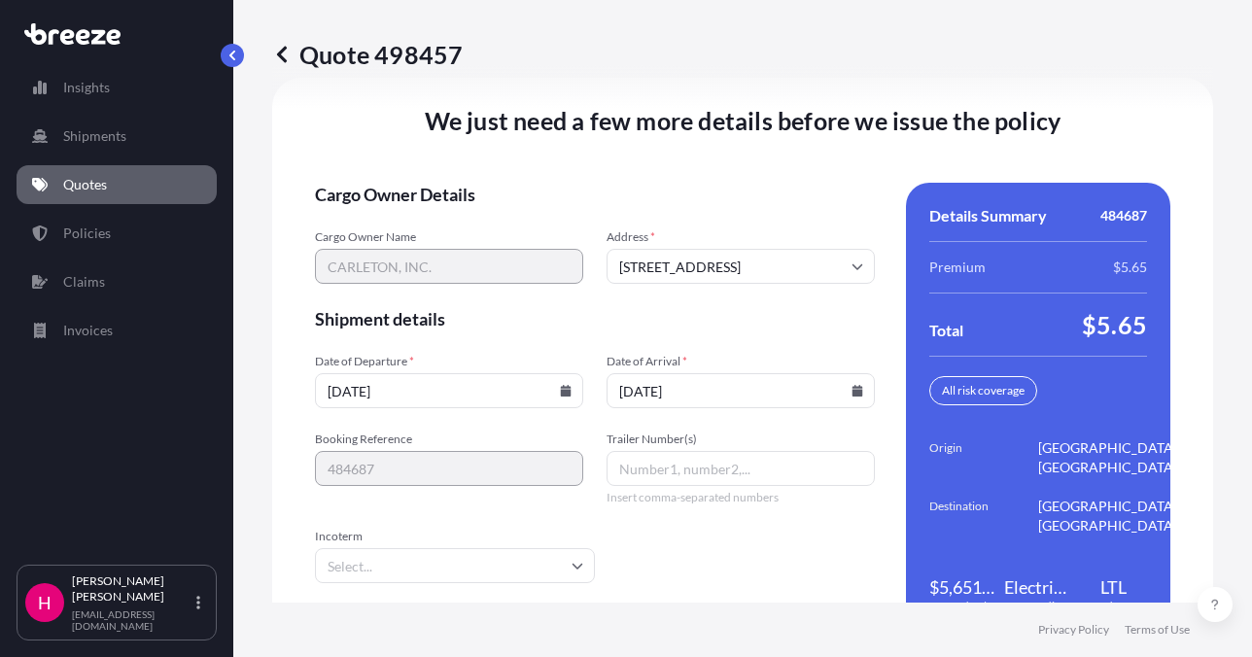
click at [721, 153] on div "We just need a few more details before we issue the policy Cargo Owner Details …" at bounding box center [742, 371] width 941 height 587
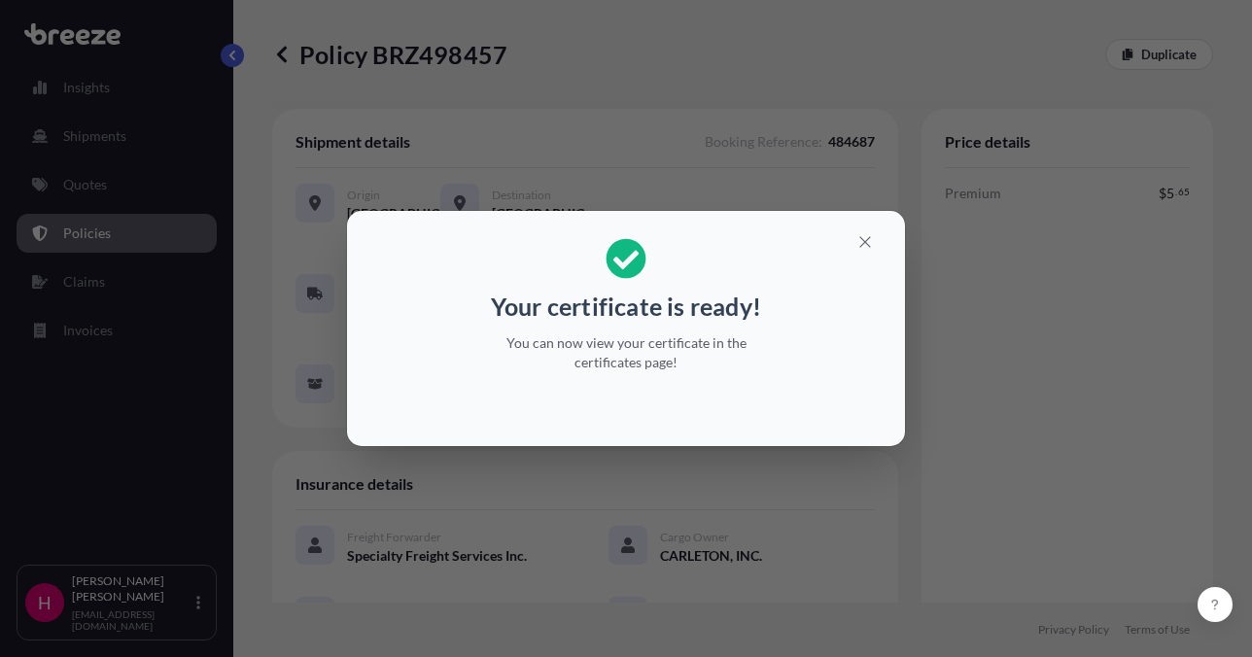
click at [1220, 356] on div "Your certificate is ready! You can now view your certificate in the certificate…" at bounding box center [626, 328] width 1252 height 657
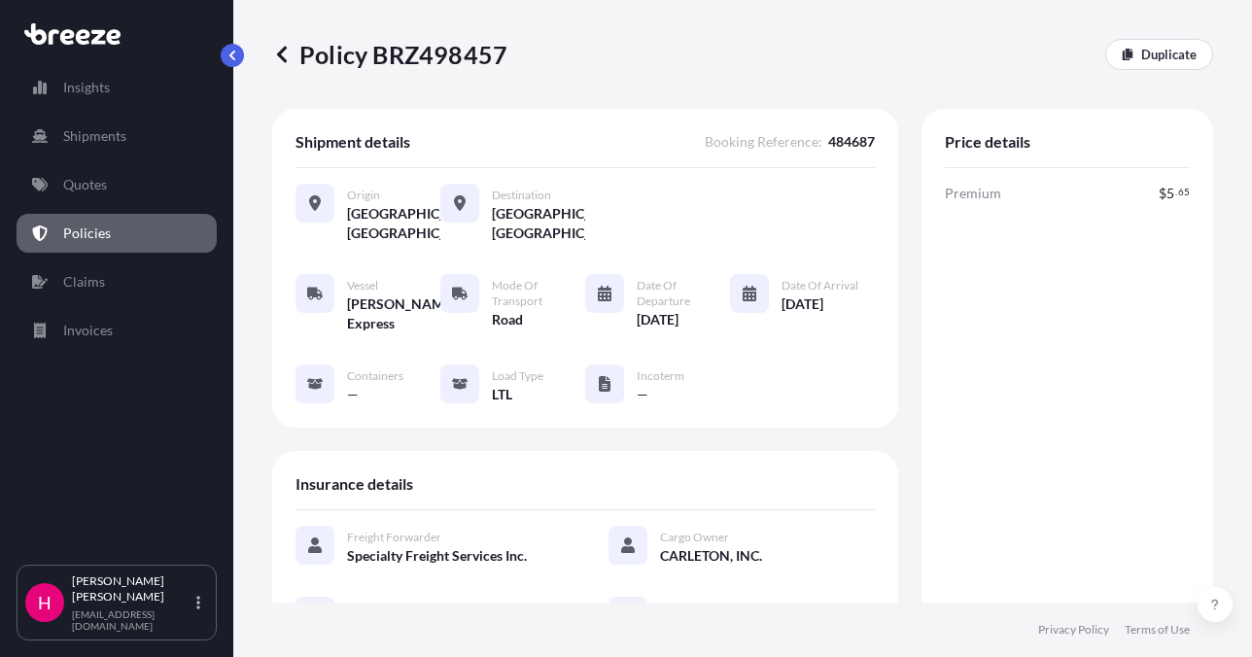
click at [471, 52] on p "Policy BRZ498457" at bounding box center [389, 54] width 235 height 31
copy p "BRZ498457"
click at [471, 52] on p "Policy BRZ498457" at bounding box center [389, 54] width 235 height 31
